Goal: Information Seeking & Learning: Find specific fact

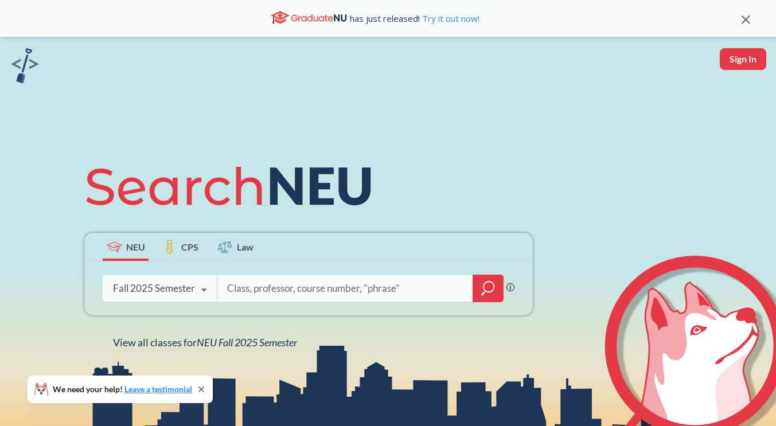
click at [267, 292] on input "search" at bounding box center [345, 288] width 239 height 24
type input "cs 5001"
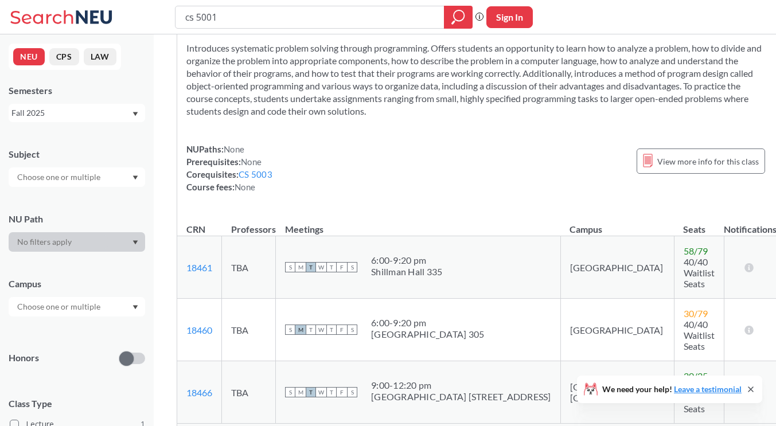
scroll to position [115, 0]
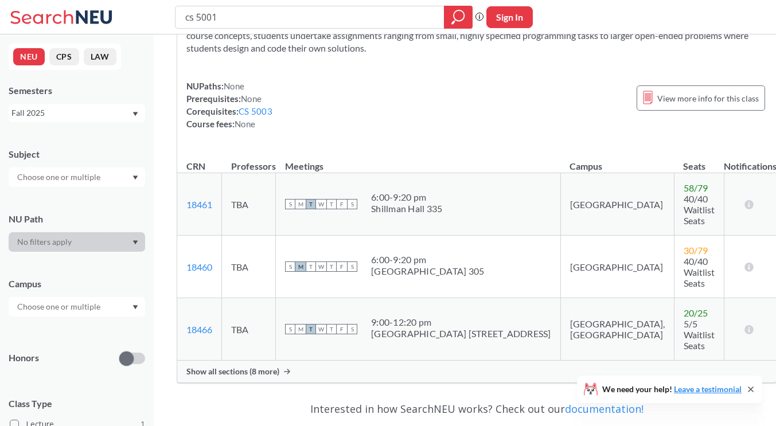
click at [236, 366] on span "Show all sections (8 more)" at bounding box center [232, 371] width 93 height 10
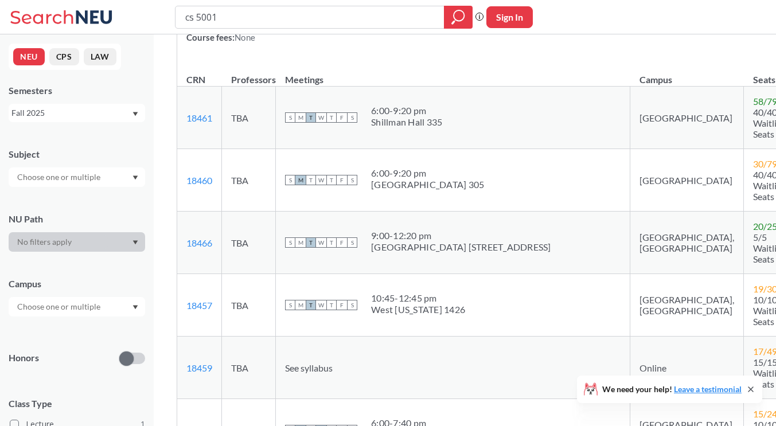
scroll to position [229, 0]
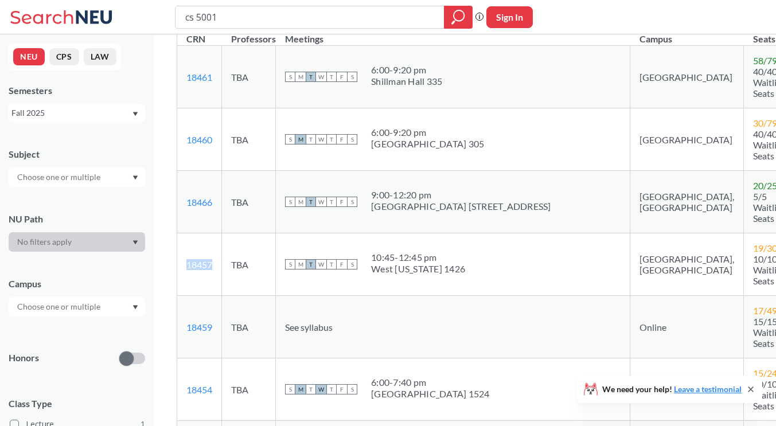
drag, startPoint x: 218, startPoint y: 243, endPoint x: 180, endPoint y: 242, distance: 38.4
click at [180, 242] on td "18457 View this section on Banner." at bounding box center [199, 264] width 45 height 63
drag, startPoint x: 193, startPoint y: 240, endPoint x: 173, endPoint y: 291, distance: 54.3
click at [166, 292] on div "CS 5001 : Intensive Foundations of Computer Science View this course on Banner.…" at bounding box center [512, 373] width 716 height 1136
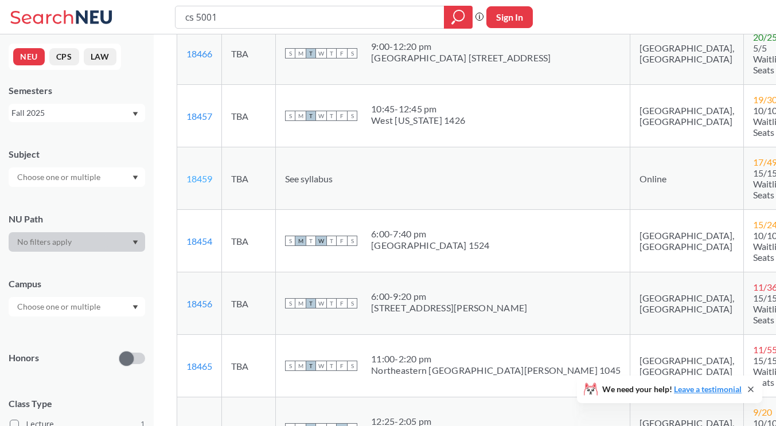
scroll to position [401, 0]
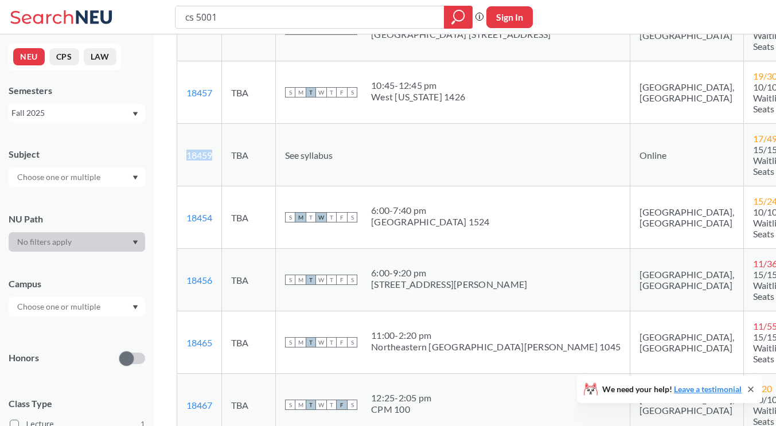
drag, startPoint x: 205, startPoint y: 123, endPoint x: 185, endPoint y: 123, distance: 20.1
click at [185, 124] on td "18459 View this section on Banner." at bounding box center [199, 155] width 45 height 63
copy link "18459"
click at [252, 11] on input "cs 5001" at bounding box center [310, 16] width 252 height 19
type input "cs 5003"
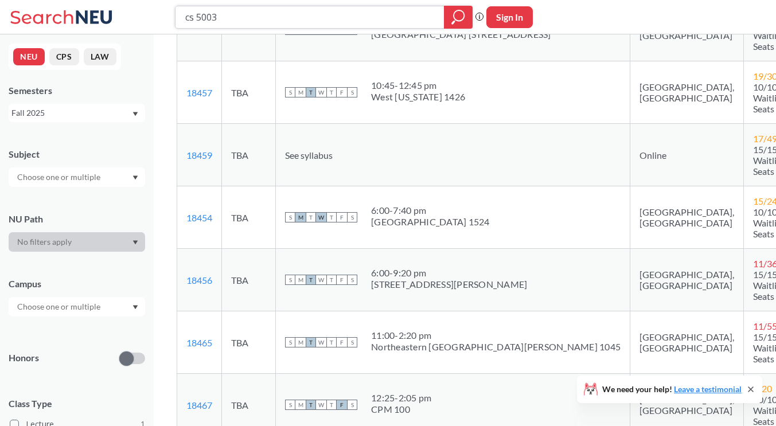
click at [462, 20] on icon "magnifying glass" at bounding box center [458, 17] width 14 height 16
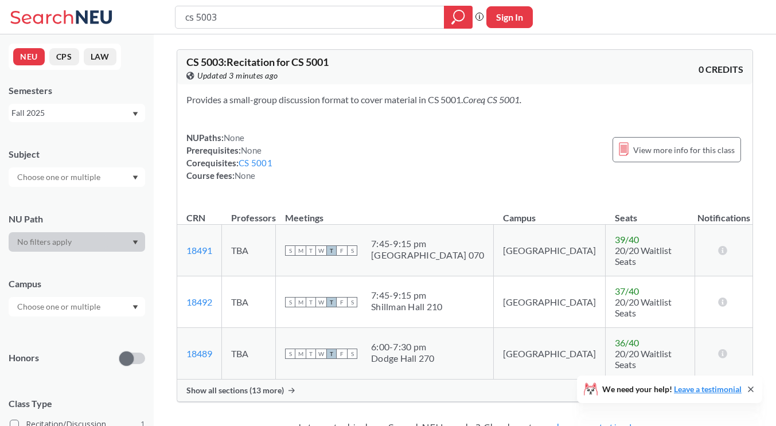
click at [233, 385] on span "Show all sections (13 more)" at bounding box center [234, 390] width 97 height 10
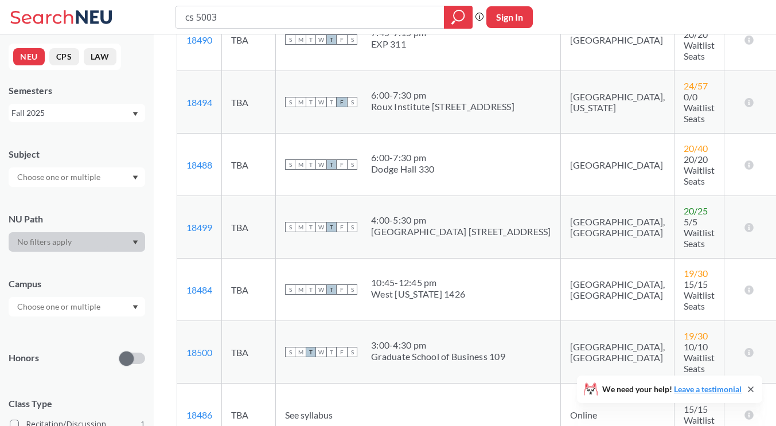
scroll to position [459, 0]
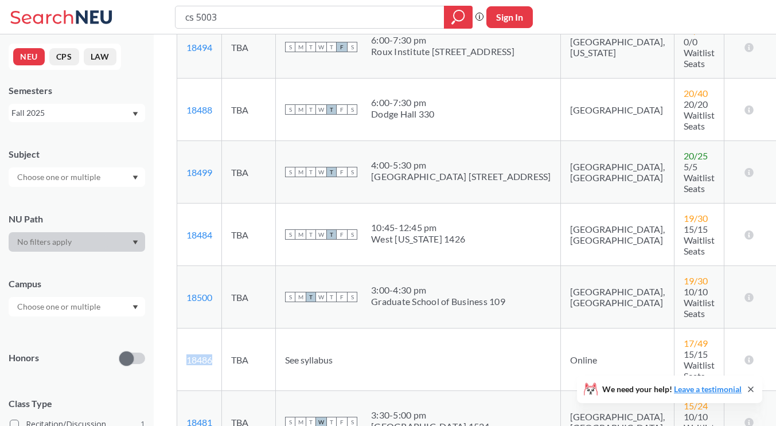
drag, startPoint x: 217, startPoint y: 258, endPoint x: 184, endPoint y: 260, distance: 32.7
click at [184, 329] on td "18486 View this section on Banner." at bounding box center [199, 360] width 45 height 63
copy link "18486"
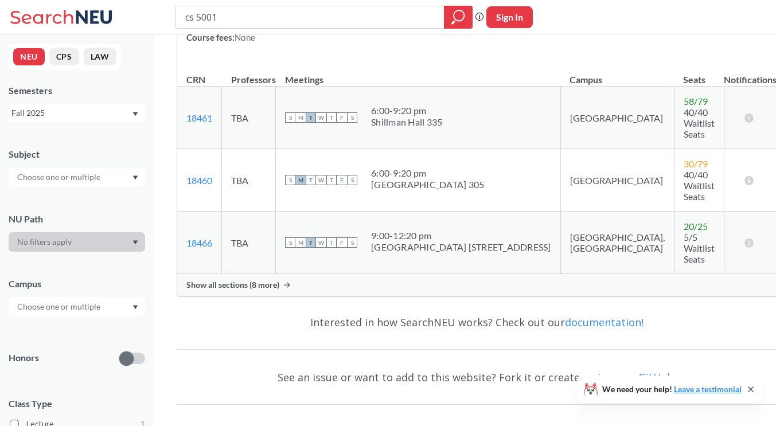
click at [202, 280] on span "Show all sections (8 more)" at bounding box center [232, 285] width 93 height 10
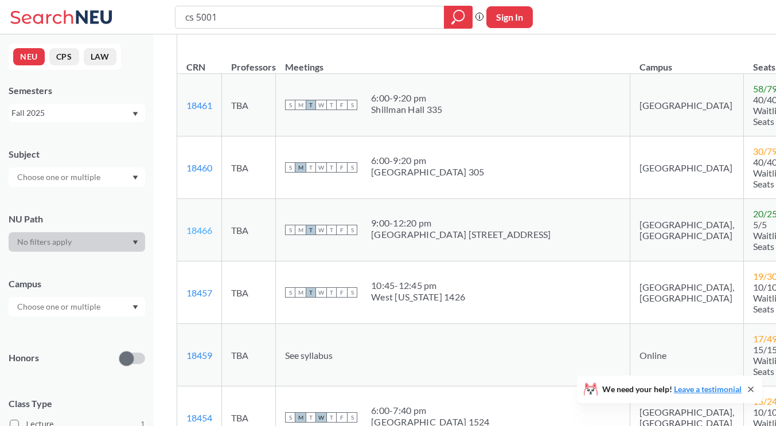
scroll to position [259, 0]
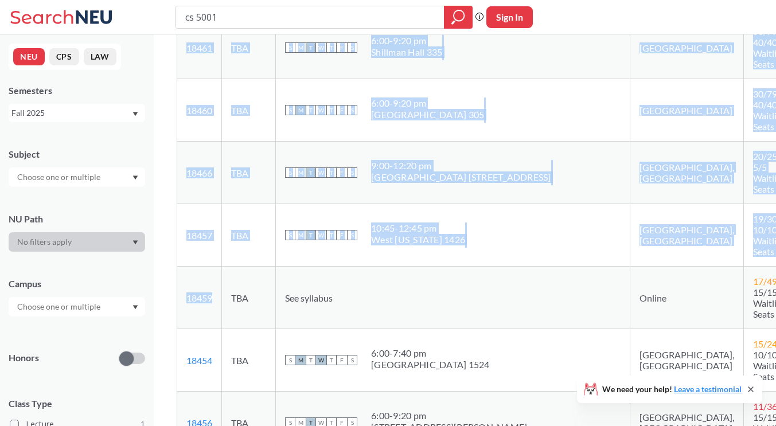
drag, startPoint x: 220, startPoint y: 271, endPoint x: 192, endPoint y: 261, distance: 29.2
click at [177, 267] on td "18459 View this section on Banner." at bounding box center [199, 298] width 45 height 63
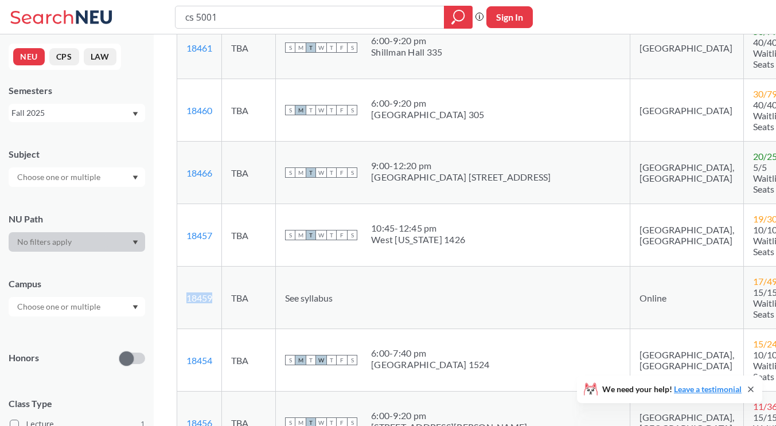
copy link "18459"
type input "cs 5003"
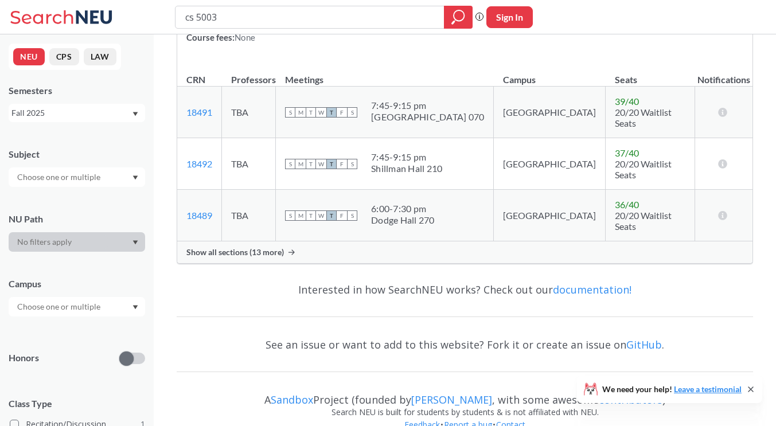
click at [229, 247] on span "Show all sections (13 more)" at bounding box center [234, 252] width 97 height 10
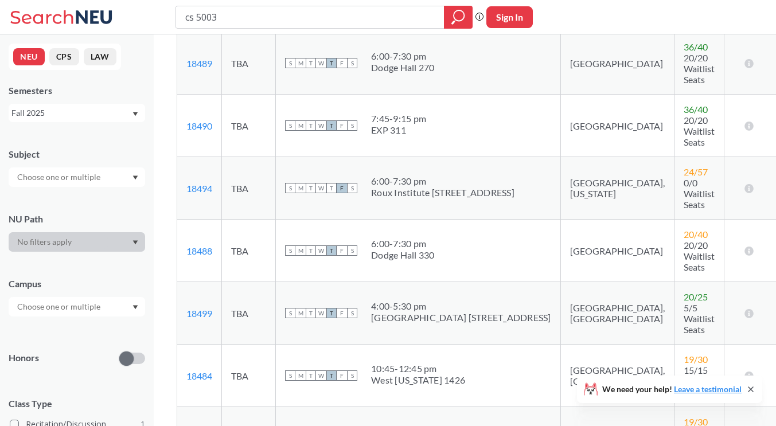
scroll to position [425, 0]
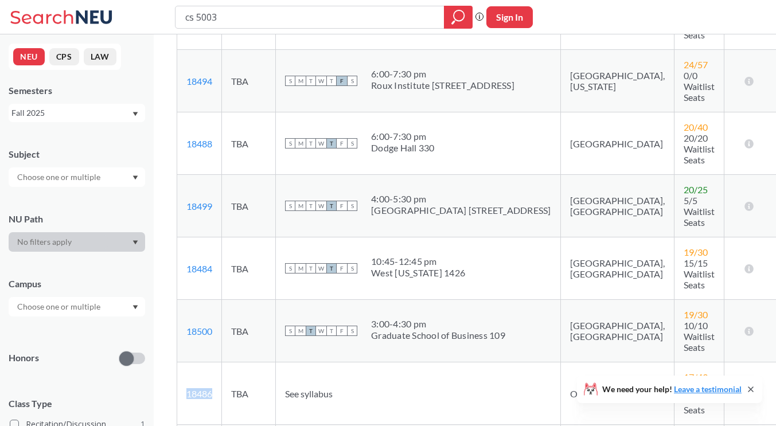
drag, startPoint x: 217, startPoint y: 294, endPoint x: 186, endPoint y: 293, distance: 30.4
click at [186, 362] on td "18486 View this section on Banner." at bounding box center [199, 393] width 45 height 63
copy link "18486"
